Goal: Task Accomplishment & Management: Manage account settings

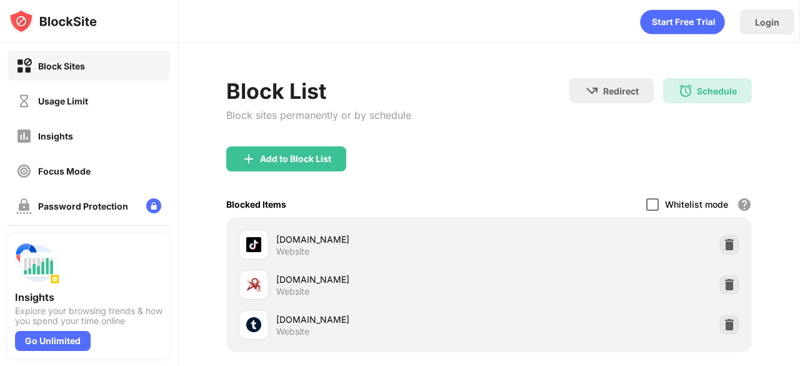
click at [646, 204] on div at bounding box center [652, 204] width 12 height 12
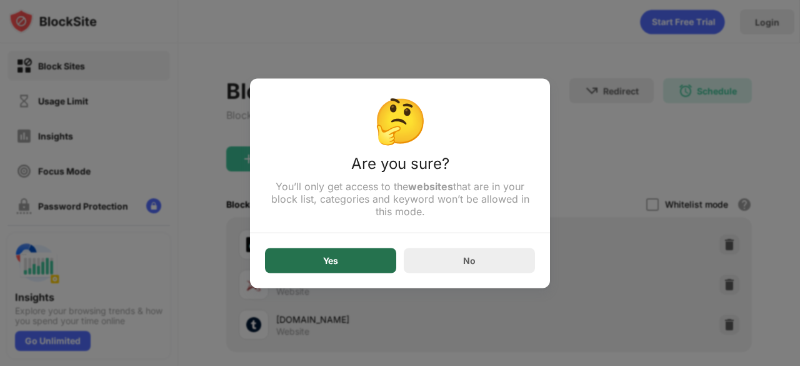
click at [377, 258] on div "Yes" at bounding box center [330, 259] width 131 height 25
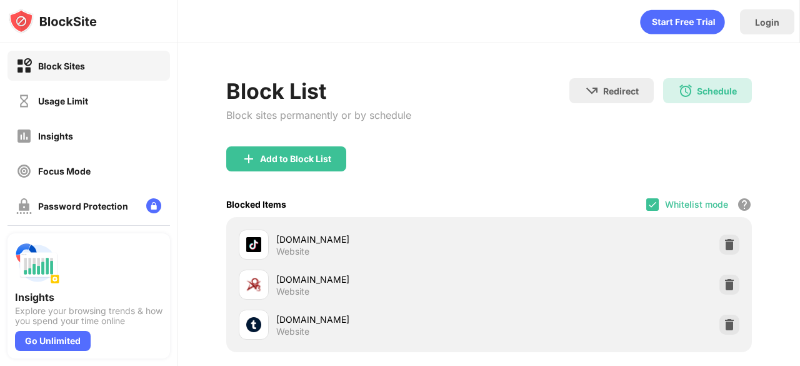
click at [636, 196] on div "Blocked Items Whitelist mode Block all websites except for those in your whitel…" at bounding box center [488, 204] width 525 height 26
click at [647, 202] on img at bounding box center [652, 204] width 10 height 10
